Goal: Information Seeking & Learning: Learn about a topic

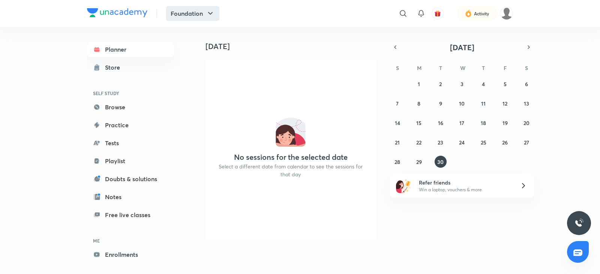
click at [206, 12] on icon "button" at bounding box center [210, 13] width 9 height 9
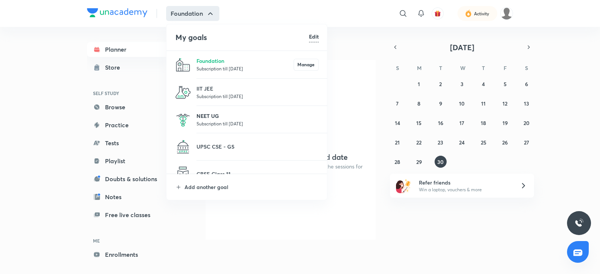
click at [229, 116] on p "NEET UG" at bounding box center [257, 116] width 122 height 8
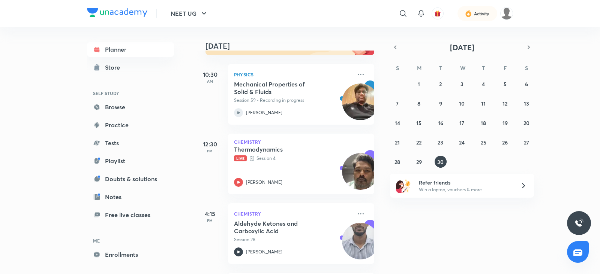
scroll to position [102, 0]
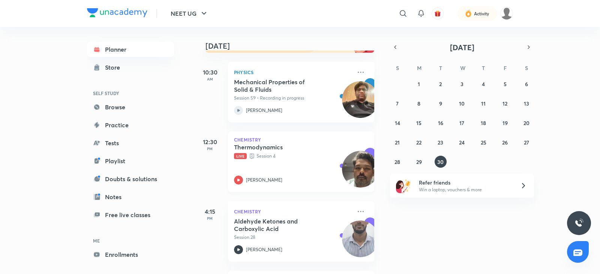
click at [240, 178] on icon at bounding box center [238, 180] width 9 height 9
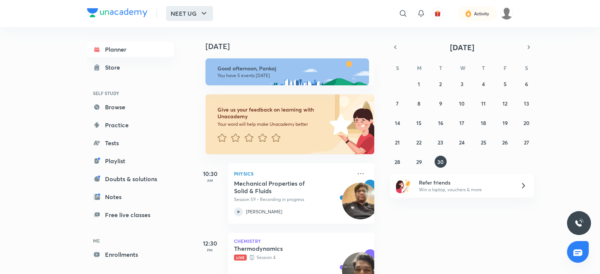
click at [204, 9] on icon "button" at bounding box center [203, 13] width 9 height 9
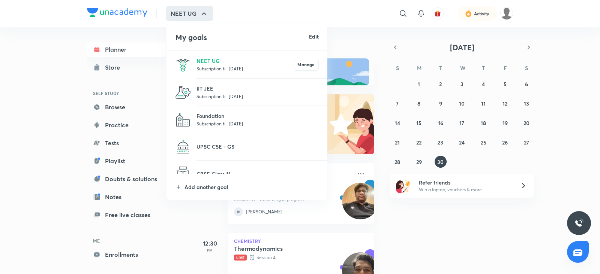
click at [205, 100] on li "IIT JEE Subscription till [DATE]" at bounding box center [246, 92] width 161 height 27
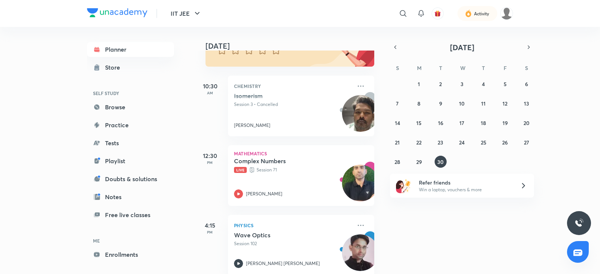
scroll to position [89, 0]
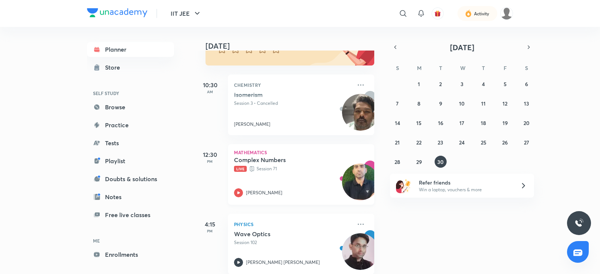
click at [238, 192] on icon at bounding box center [238, 193] width 9 height 9
